Goal: Task Accomplishment & Management: Manage account settings

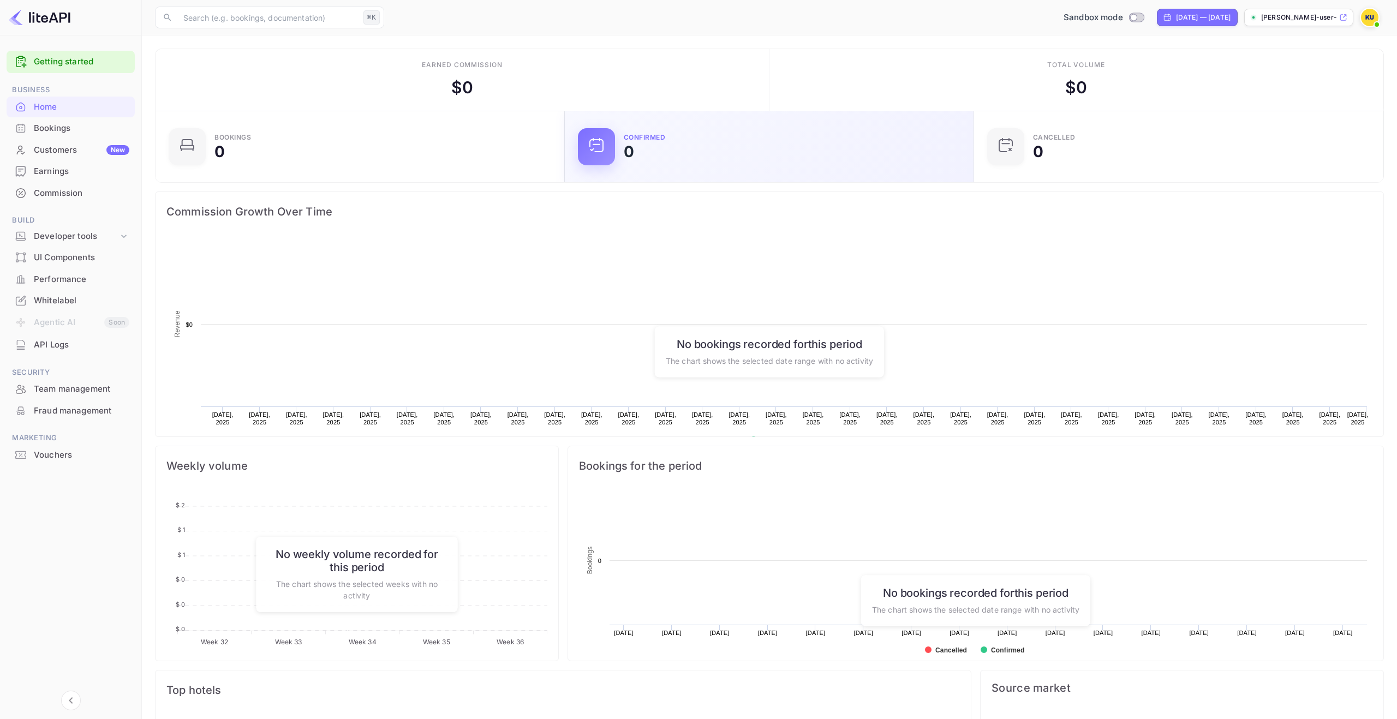
scroll to position [177, 403]
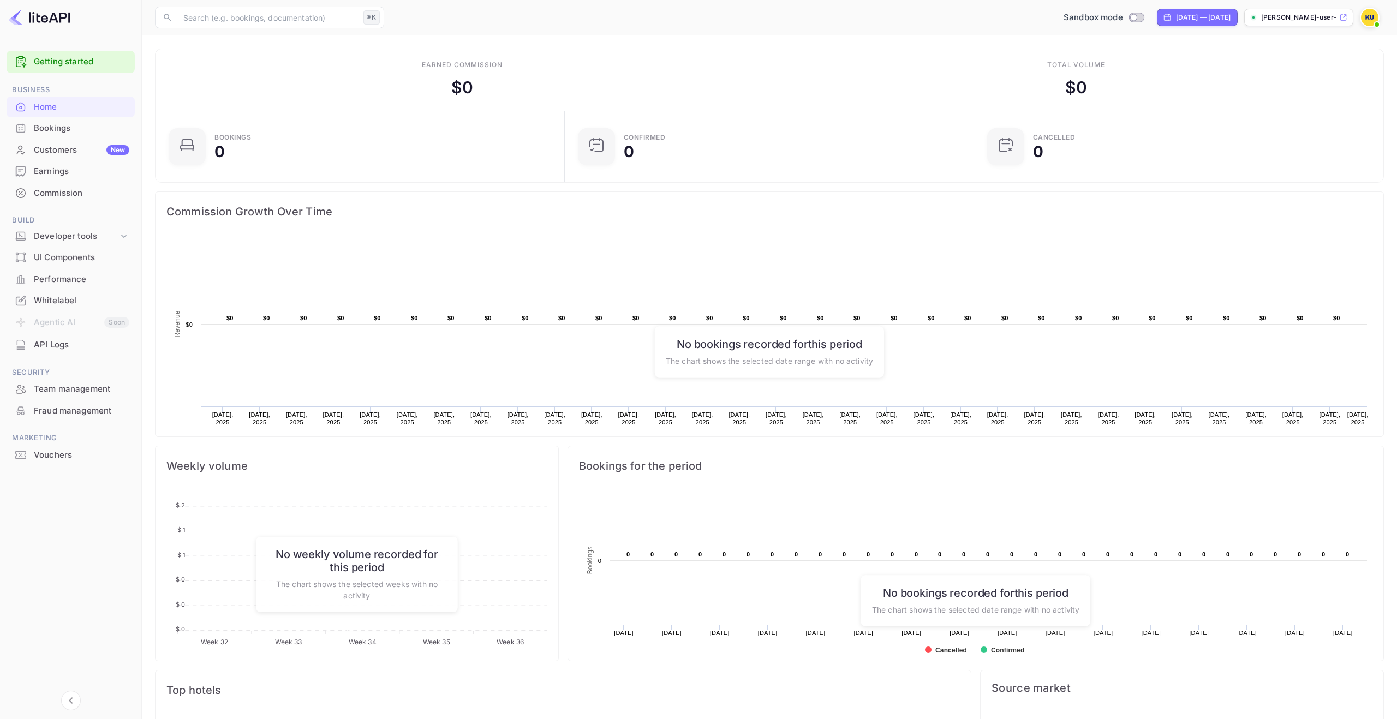
click at [69, 298] on div "Whitelabel" at bounding box center [81, 301] width 95 height 13
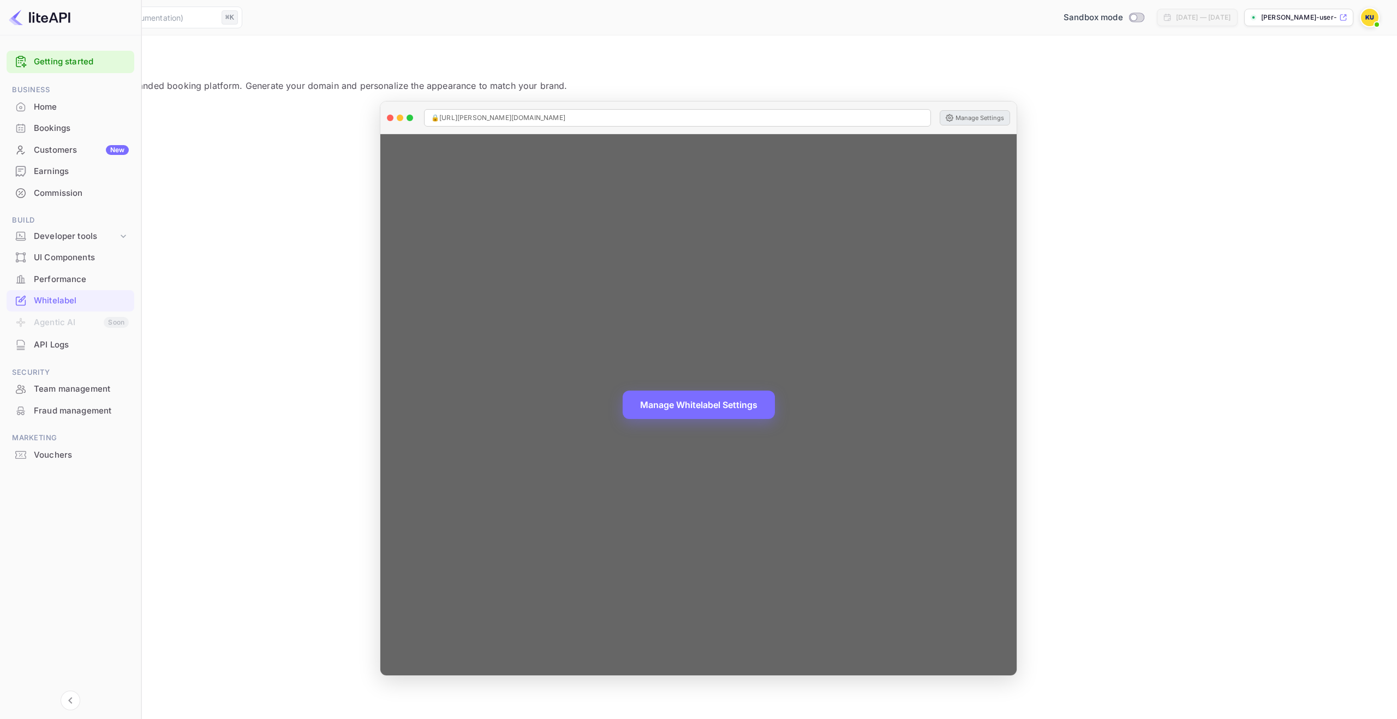
click at [1010, 112] on button "Manage Settings" at bounding box center [975, 117] width 70 height 15
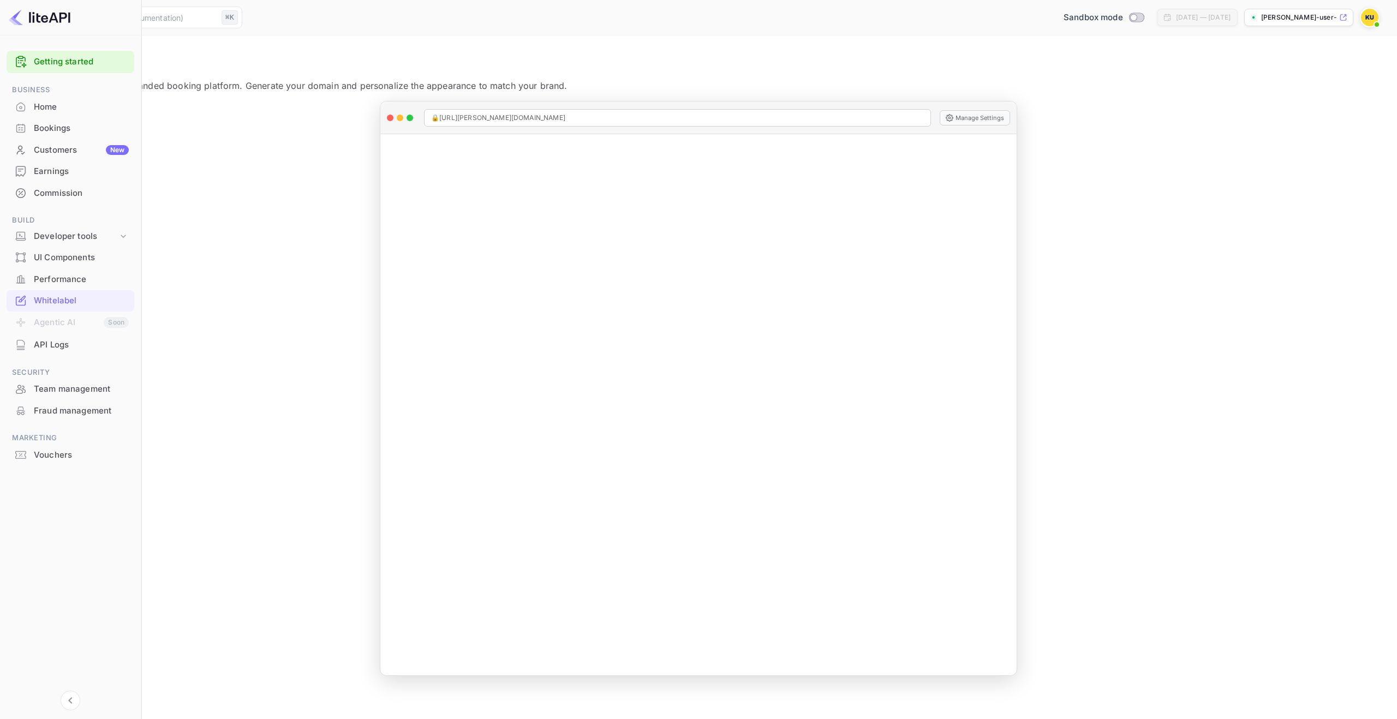
click at [1380, 28] on div "​ ⌘K ​ Sandbox mode [DATE] — [DATE] [PERSON_NAME]-user-nxcbp.nuit..." at bounding box center [698, 17] width 1397 height 35
click at [1372, 17] on img at bounding box center [1369, 17] width 17 height 17
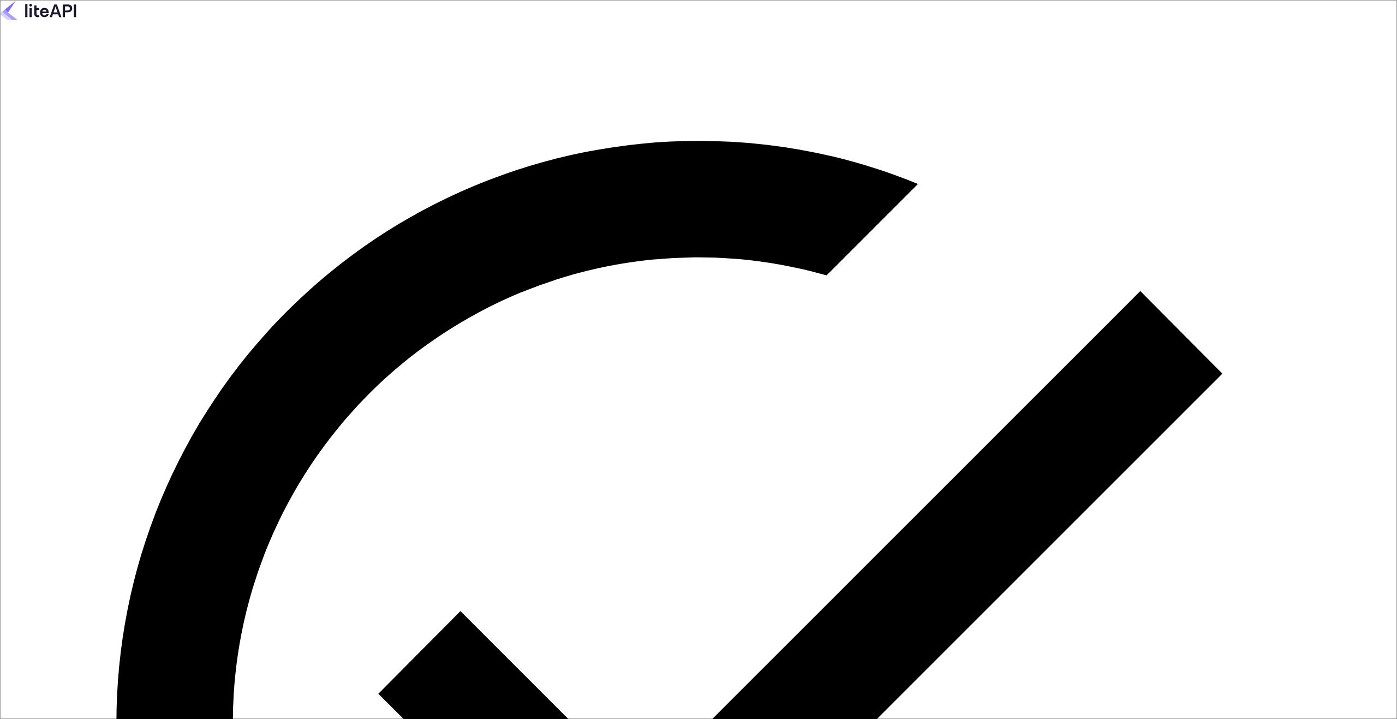
click at [76, 21] on img at bounding box center [38, 10] width 76 height 21
